Goal: Transaction & Acquisition: Purchase product/service

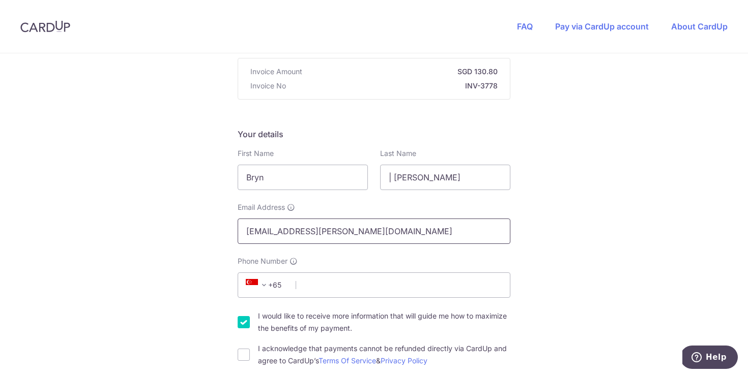
scroll to position [105, 0]
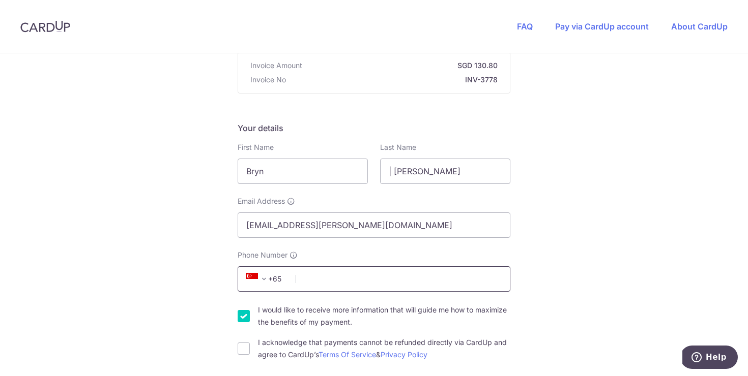
click at [327, 278] on input "Phone Number" at bounding box center [374, 279] width 273 height 25
type input "81540970"
drag, startPoint x: 279, startPoint y: 175, endPoint x: 239, endPoint y: 178, distance: 40.3
click at [239, 178] on input "Bryn" at bounding box center [303, 171] width 130 height 25
click at [242, 165] on input "Bryn" at bounding box center [303, 171] width 130 height 25
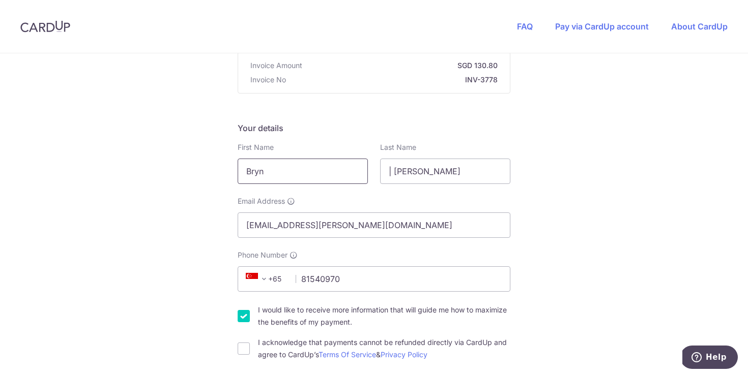
click at [242, 165] on input "Bryn" at bounding box center [303, 171] width 130 height 25
drag, startPoint x: 262, startPoint y: 172, endPoint x: 234, endPoint y: 172, distance: 28.0
click at [234, 172] on div "First Name [PERSON_NAME]" at bounding box center [302, 163] width 142 height 42
type input "Alev"
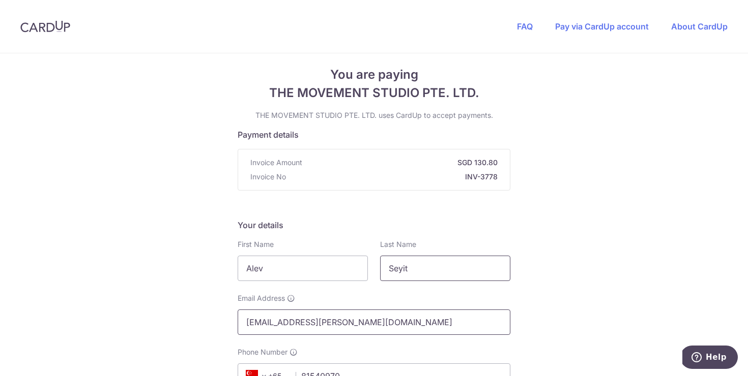
scroll to position [0, 0]
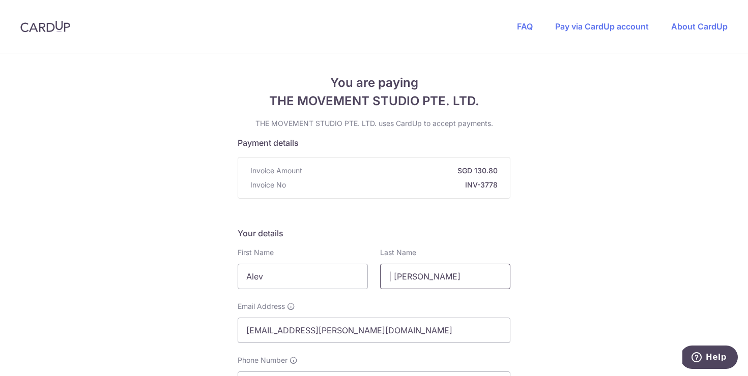
click at [382, 277] on input "| [PERSON_NAME]" at bounding box center [445, 276] width 130 height 25
type input "Seyit | [PERSON_NAME]"
click at [425, 329] on input "[EMAIL_ADDRESS][PERSON_NAME][DOMAIN_NAME]" at bounding box center [374, 330] width 273 height 25
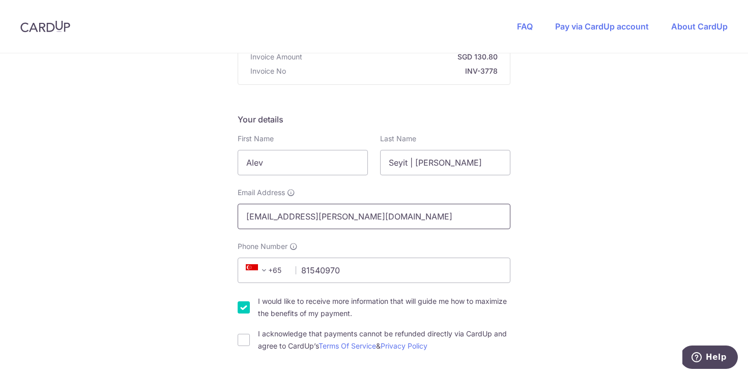
scroll to position [124, 0]
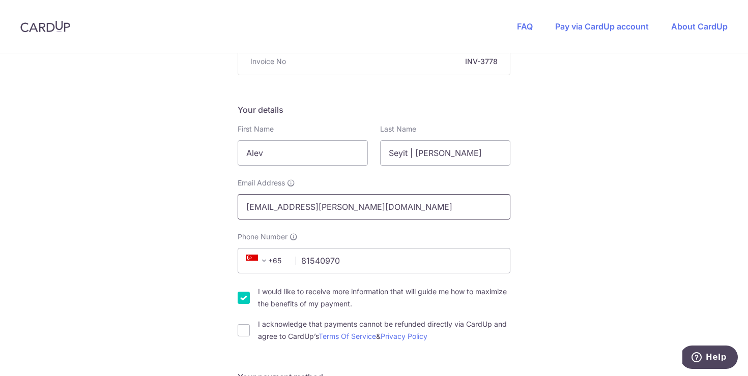
drag, startPoint x: 338, startPoint y: 203, endPoint x: 248, endPoint y: 193, distance: 90.1
click at [248, 193] on div "Email Address [EMAIL_ADDRESS][PERSON_NAME][DOMAIN_NAME]" at bounding box center [374, 199] width 273 height 42
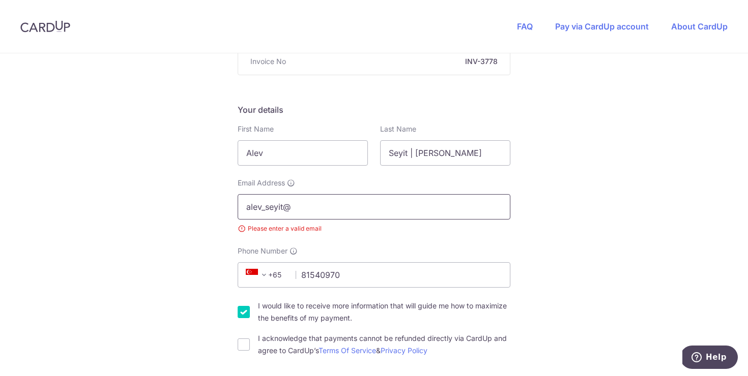
type input "[EMAIL_ADDRESS][DOMAIN_NAME]"
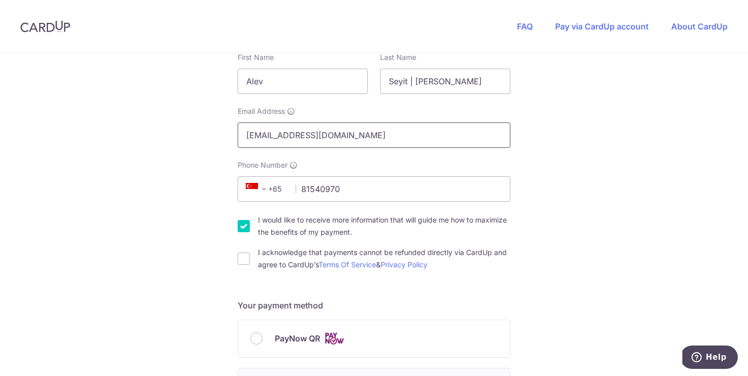
scroll to position [199, 0]
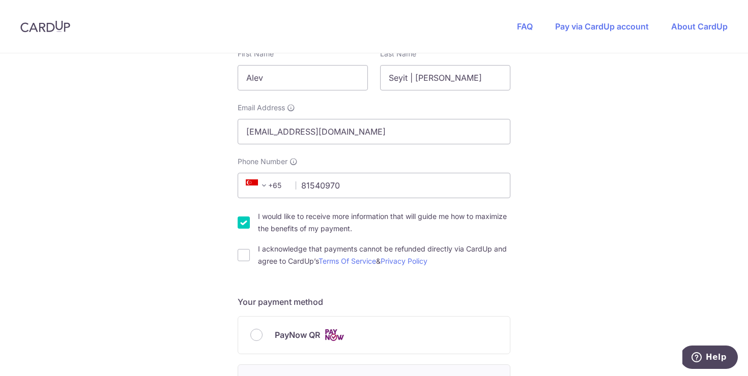
click at [244, 221] on input "I would like to receive more information that will guide me how to maximize the…" at bounding box center [244, 223] width 12 height 12
checkbox input "false"
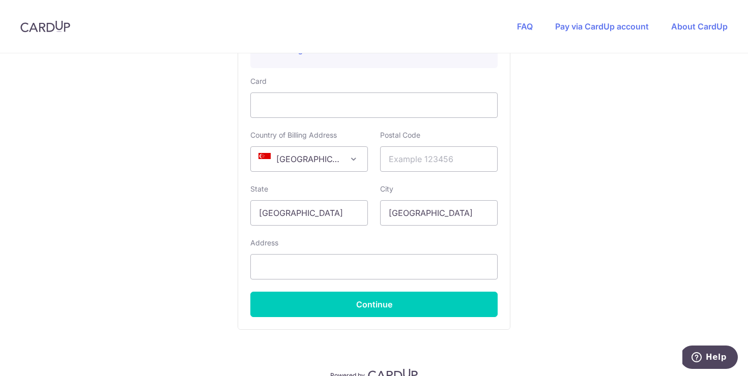
scroll to position [616, 0]
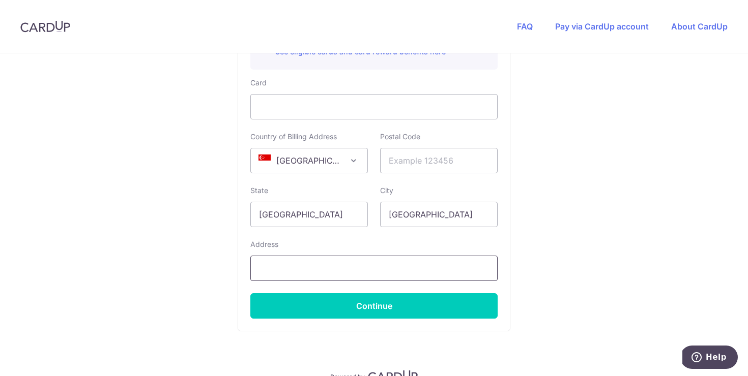
click at [309, 270] on input "text" at bounding box center [373, 268] width 247 height 25
type input "[STREET_ADDRESS][PERSON_NAME]"
click at [406, 158] on input "text" at bounding box center [439, 160] width 118 height 25
type input "556820"
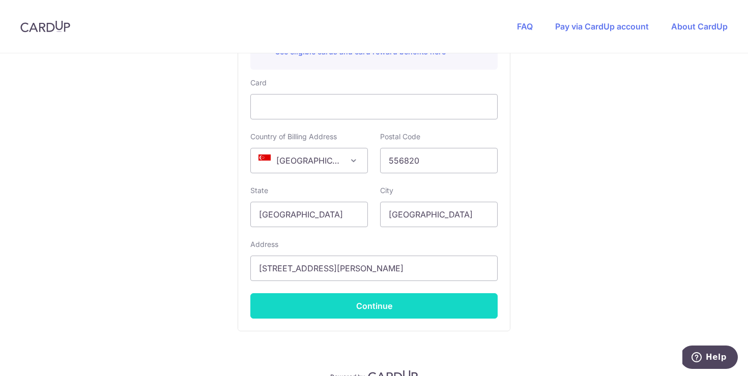
click at [374, 310] on button "Continue" at bounding box center [373, 306] width 247 height 25
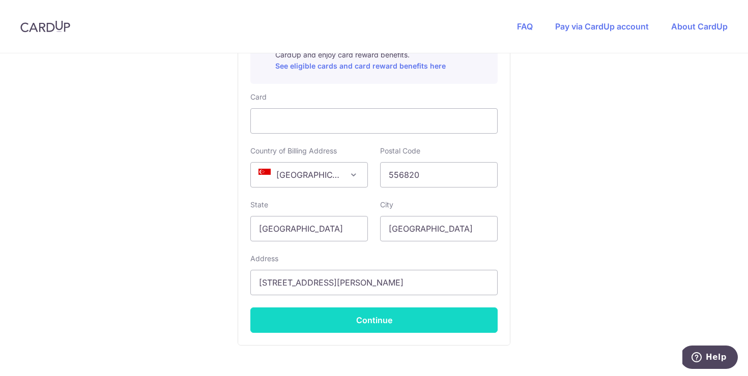
scroll to position [239, 0]
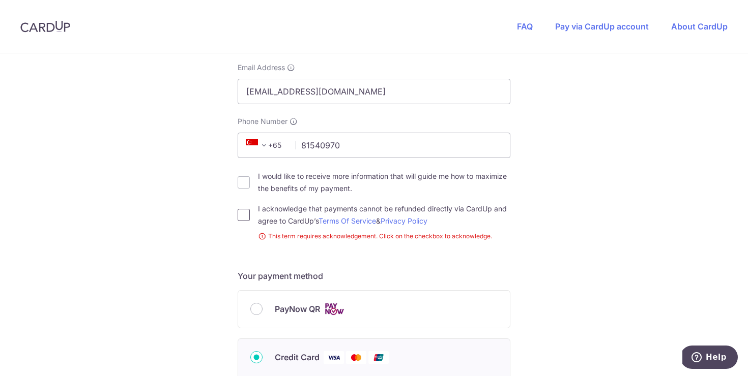
click at [242, 212] on input "I acknowledge that payments cannot be refunded directly via CardUp and agree to…" at bounding box center [244, 215] width 12 height 12
checkbox input "true"
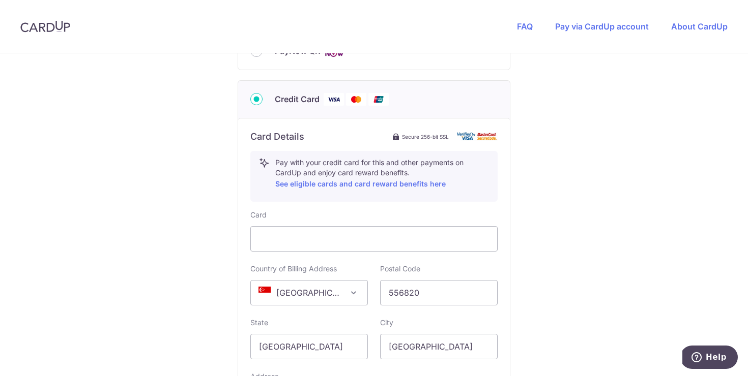
scroll to position [669, 0]
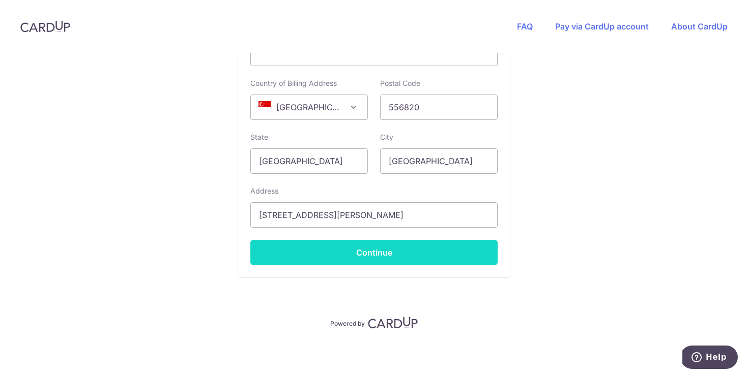
click at [368, 256] on button "Continue" at bounding box center [373, 252] width 247 height 25
type input "**** 6373"
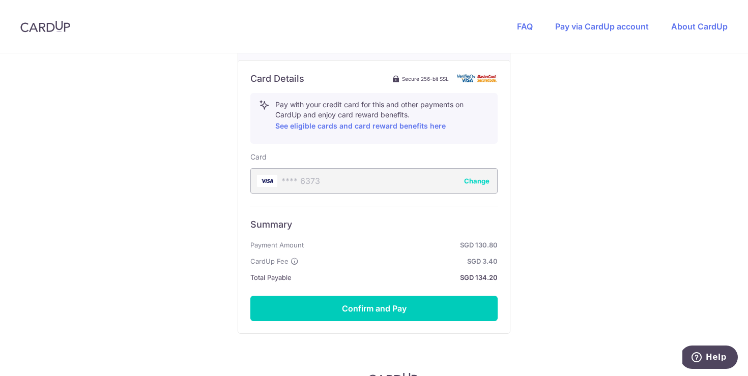
scroll to position [543, 0]
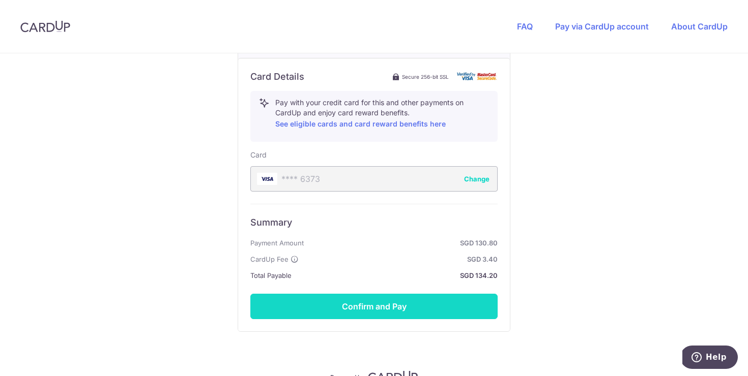
click at [370, 311] on button "Confirm and Pay" at bounding box center [373, 306] width 247 height 25
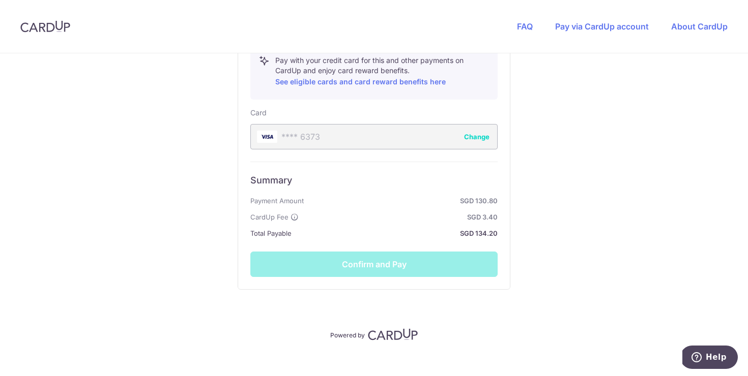
scroll to position [589, 0]
